Goal: Navigation & Orientation: Find specific page/section

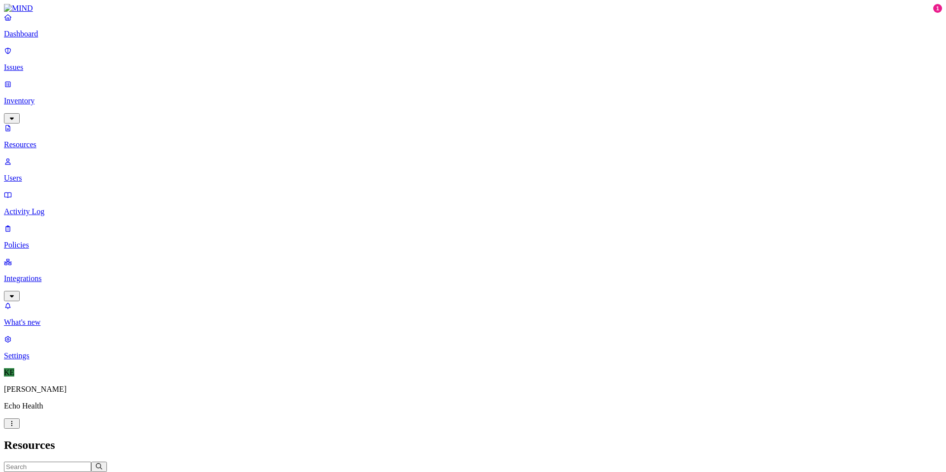
click at [40, 274] on p "Integrations" at bounding box center [473, 278] width 938 height 9
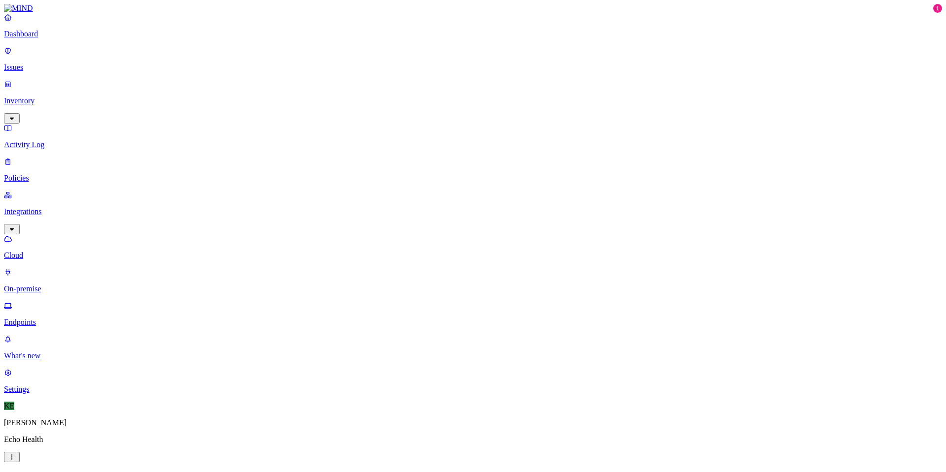
click at [46, 318] on p "Endpoints" at bounding box center [473, 322] width 938 height 9
click at [45, 318] on p "Endpoints" at bounding box center [473, 322] width 938 height 9
click at [45, 251] on p "Cloud" at bounding box center [473, 255] width 938 height 9
click at [47, 318] on p "Endpoints" at bounding box center [473, 322] width 938 height 9
